Goal: Entertainment & Leisure: Consume media (video, audio)

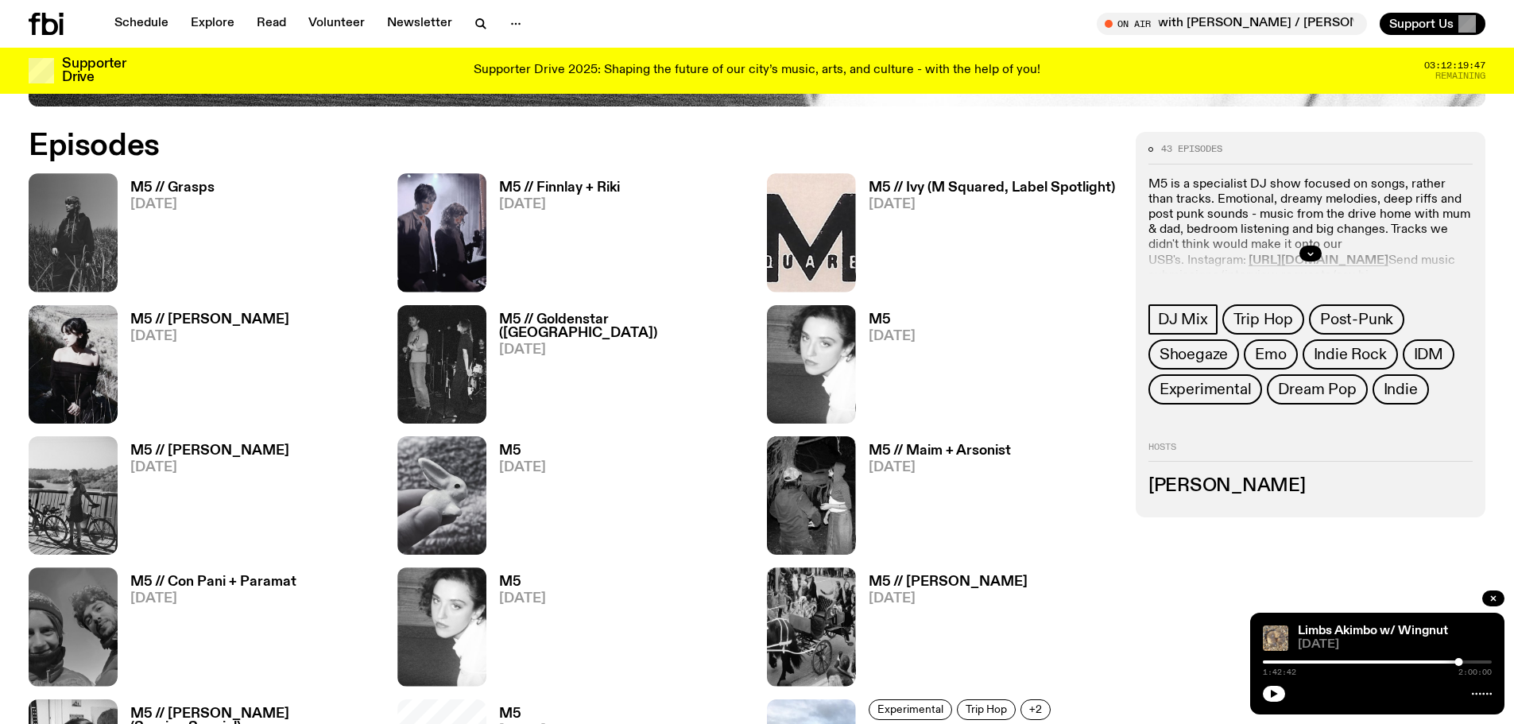
scroll to position [1021, 0]
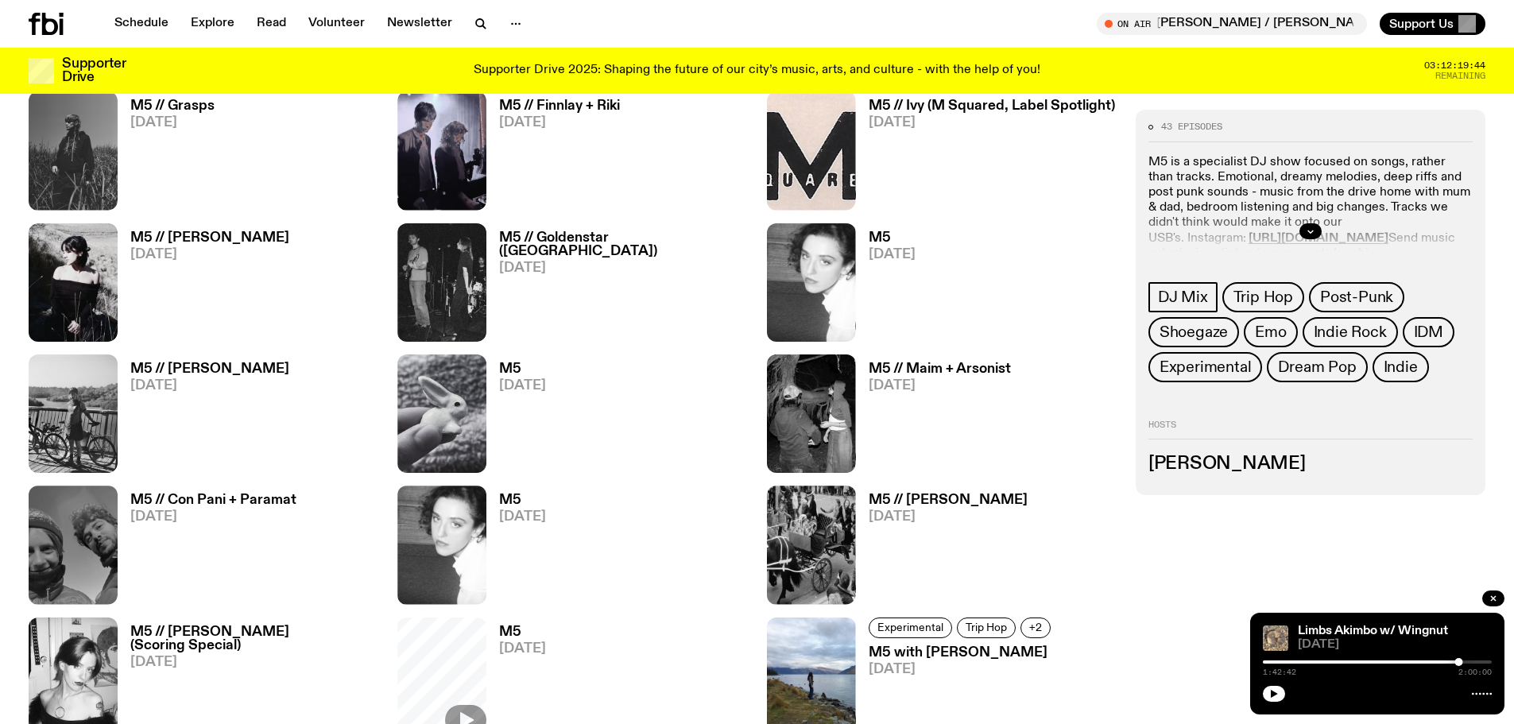
drag, startPoint x: 978, startPoint y: 361, endPoint x: 1073, endPoint y: 409, distance: 106.3
click at [1075, 412] on div "M5 // Maim + Arsonist 27.07.25" at bounding box center [942, 413] width 350 height 118
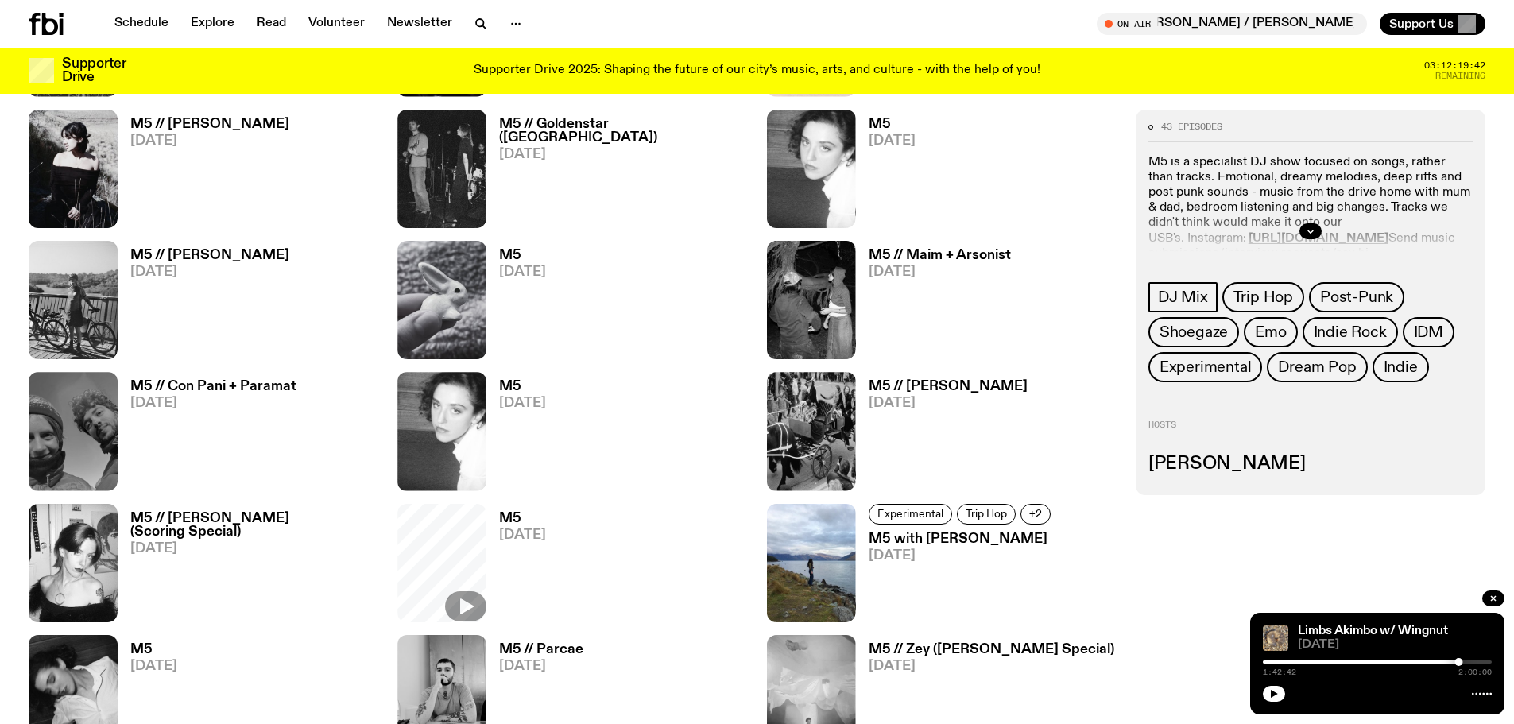
scroll to position [1180, 0]
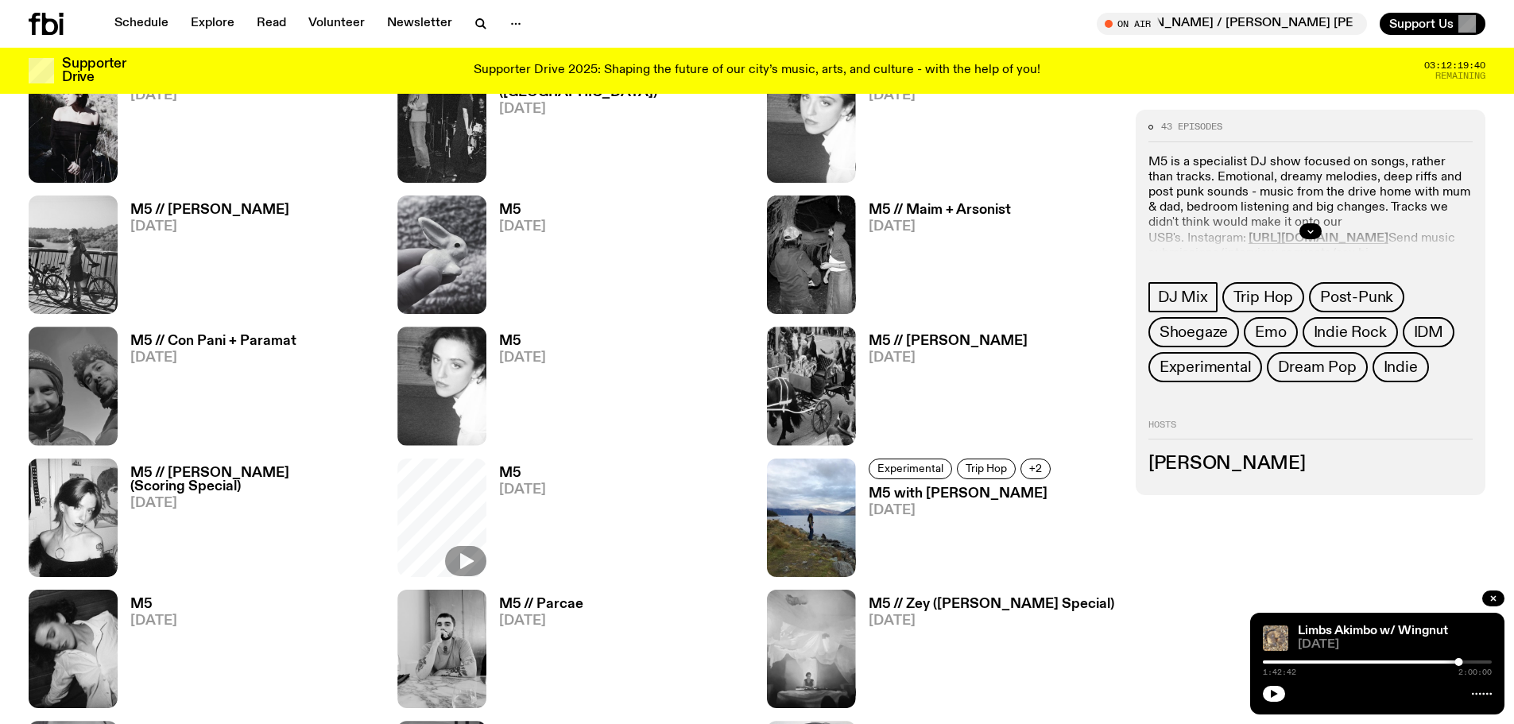
click at [555, 603] on h3 "M5 // Parcae" at bounding box center [541, 605] width 84 height 14
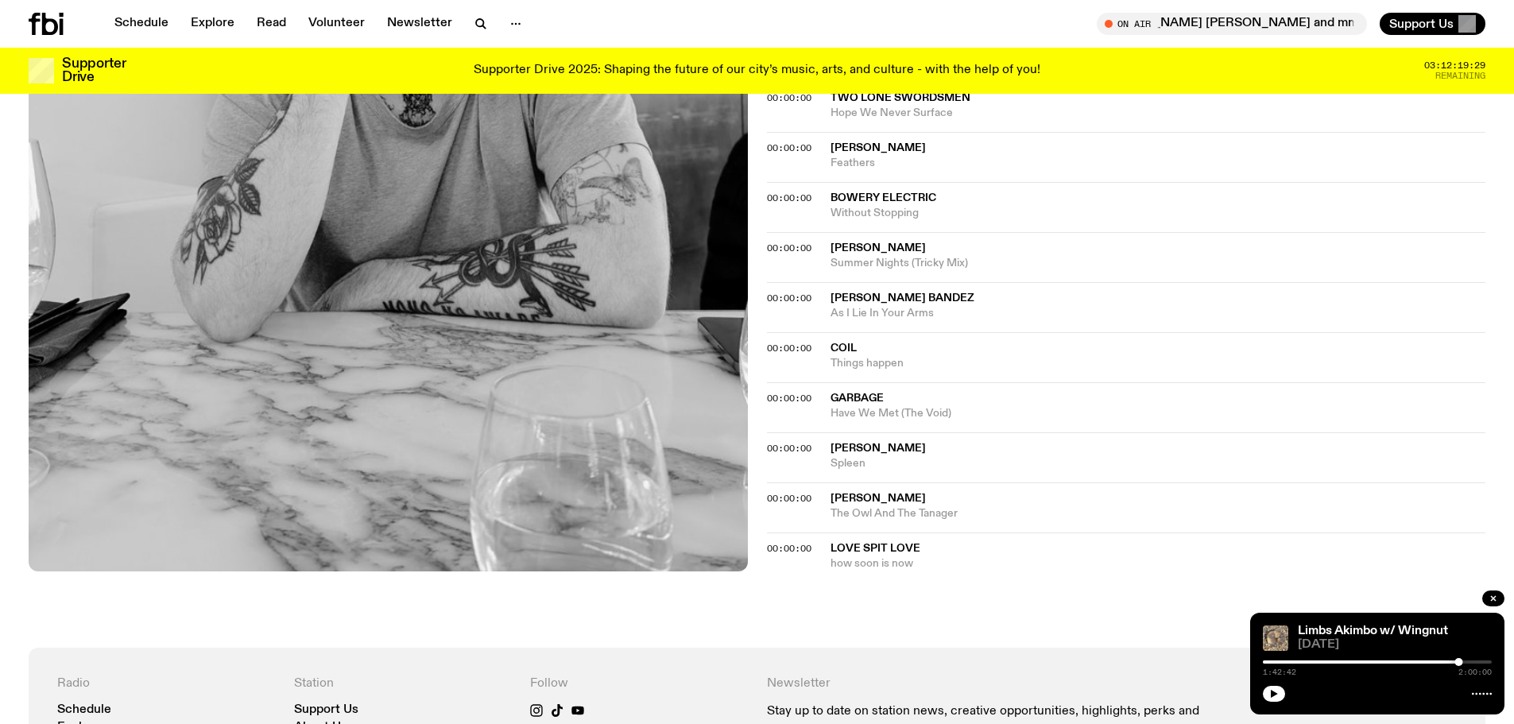
scroll to position [1659, 0]
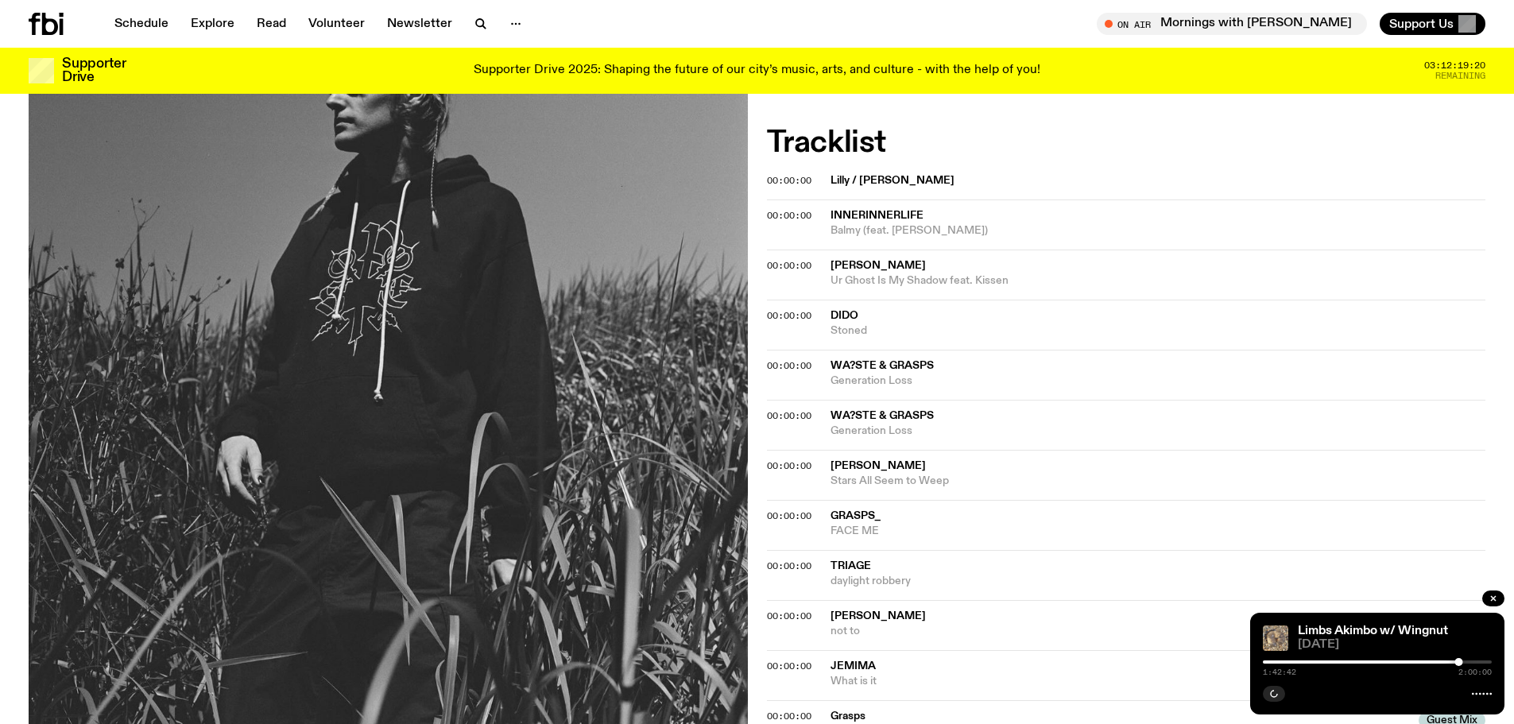
scroll to position [464, 0]
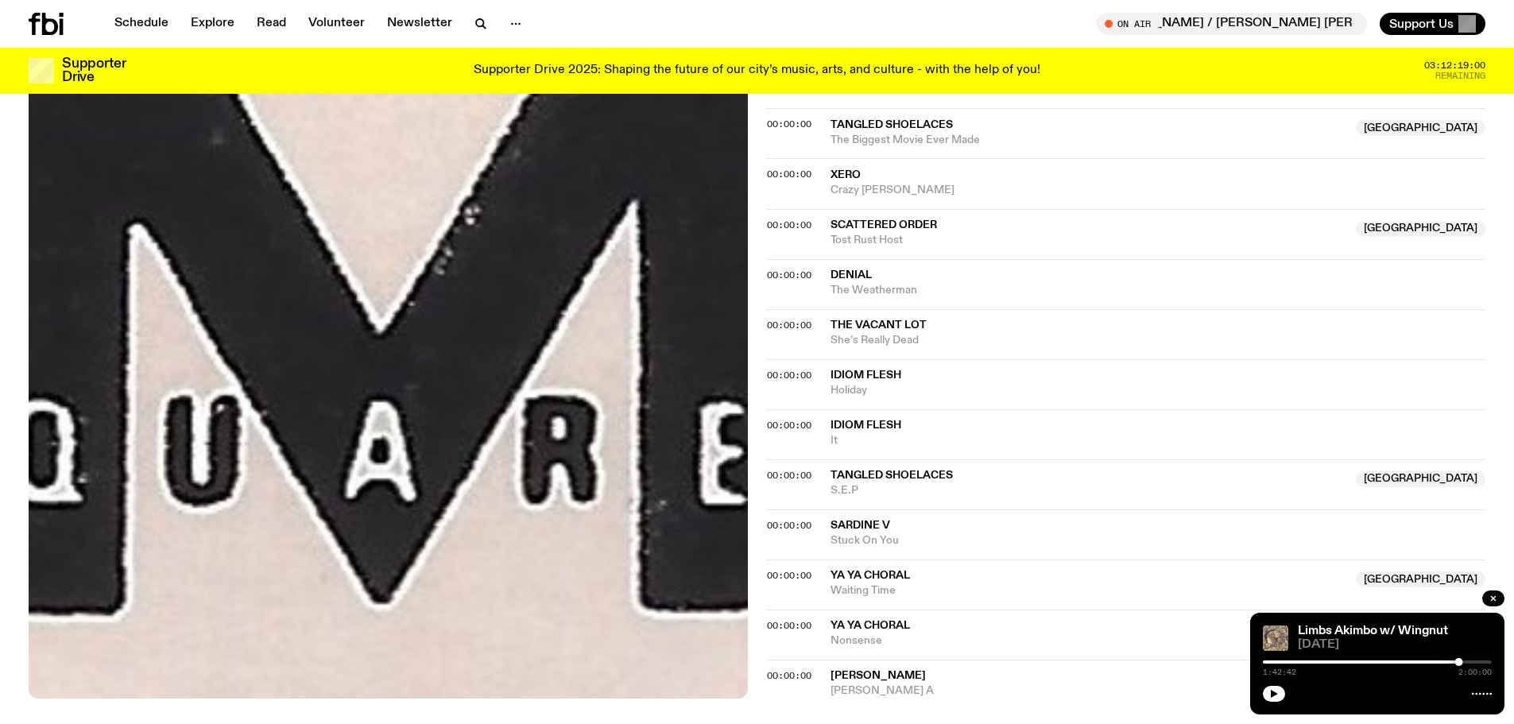
scroll to position [1420, 0]
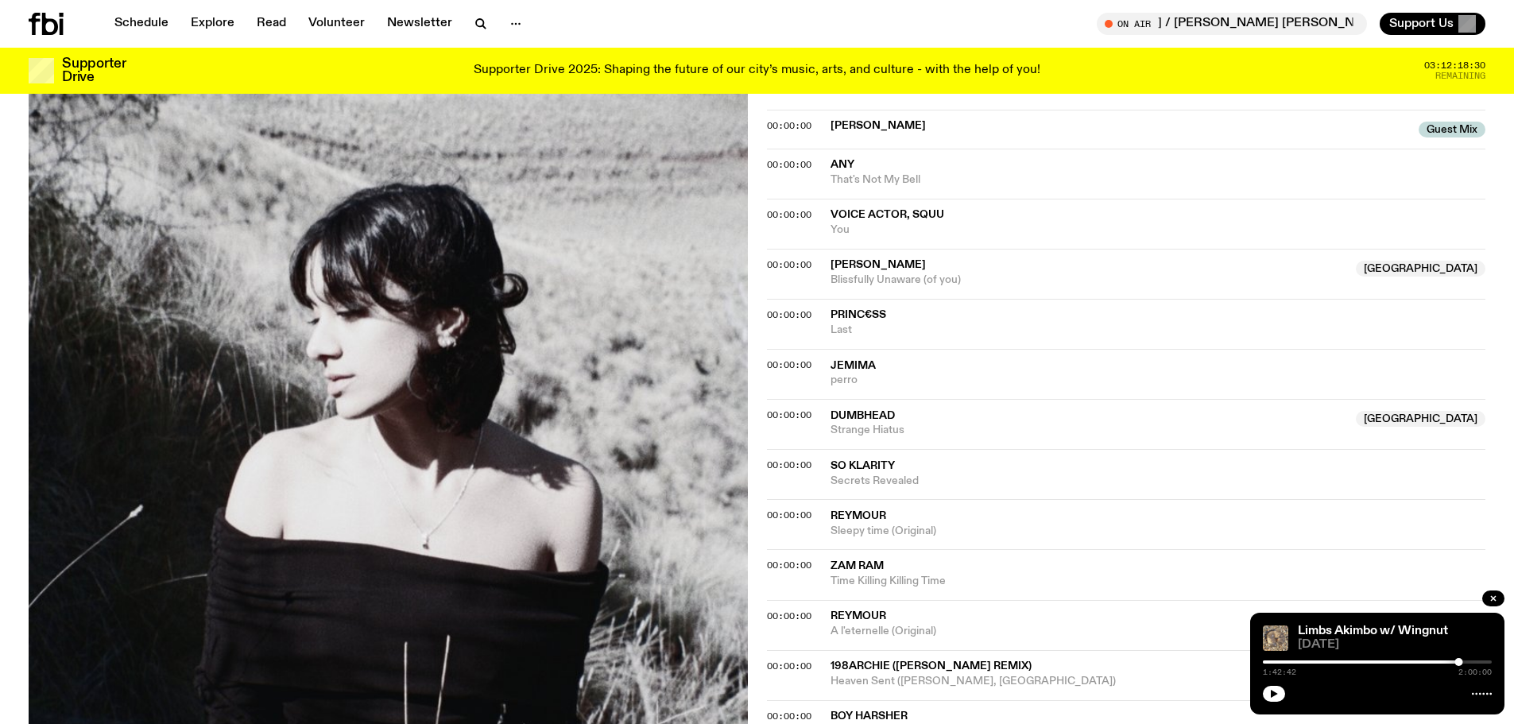
scroll to position [708, 0]
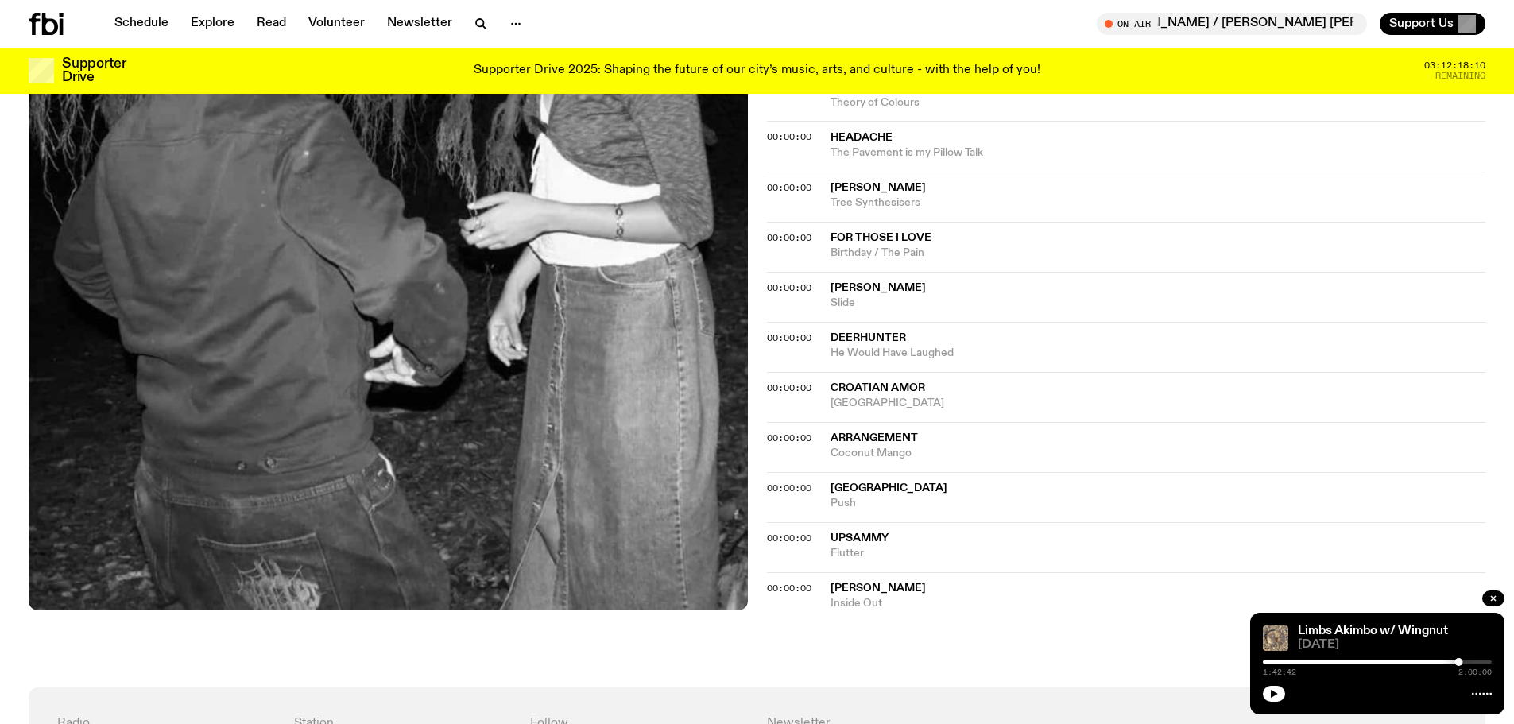
scroll to position [1341, 0]
